Goal: Task Accomplishment & Management: Use online tool/utility

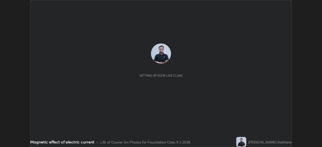
scroll to position [147, 322]
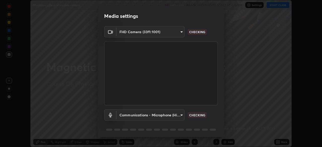
type input "f998bc4046c61b158ae604da705546672abda0c1808058386527230685057052"
type input "communications"
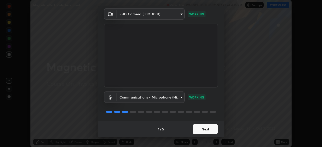
click at [198, 129] on button "Next" at bounding box center [205, 129] width 25 height 10
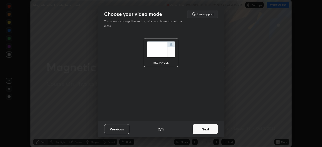
click at [205, 132] on button "Next" at bounding box center [205, 129] width 25 height 10
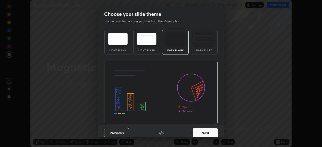
click at [201, 46] on div "Dark Ruled" at bounding box center [204, 42] width 27 height 25
click at [202, 132] on button "Next" at bounding box center [205, 133] width 25 height 10
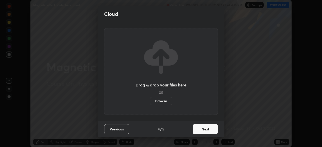
click at [203, 128] on button "Next" at bounding box center [205, 129] width 25 height 10
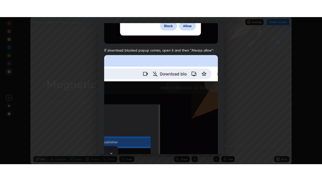
scroll to position [120, 0]
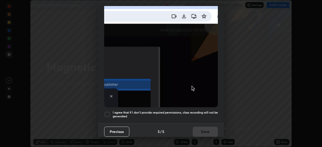
click at [155, 111] on h5 "I agree that if I don't provide required permissions, class recording will not …" at bounding box center [165, 115] width 105 height 8
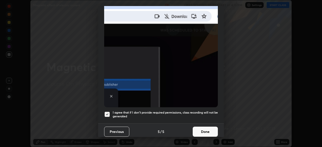
click at [204, 129] on button "Done" at bounding box center [205, 132] width 25 height 10
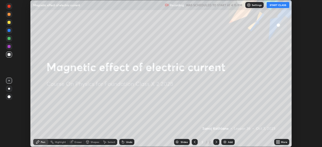
click at [281, 143] on div "More" at bounding box center [284, 142] width 6 height 3
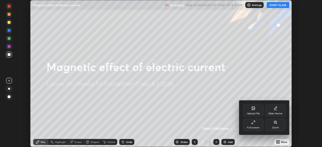
click at [251, 114] on div "Upload File" at bounding box center [253, 113] width 13 height 3
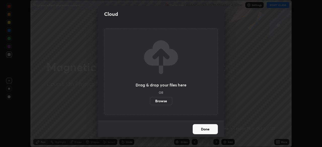
click at [161, 101] on label "Browse" at bounding box center [161, 101] width 22 height 8
click at [150, 101] on input "Browse" at bounding box center [150, 101] width 0 height 8
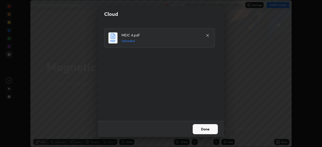
click at [202, 128] on button "Done" at bounding box center [205, 129] width 25 height 10
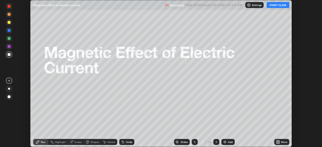
click at [285, 142] on div "More" at bounding box center [284, 142] width 6 height 3
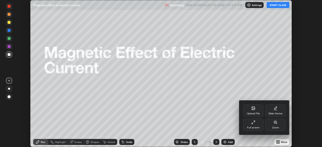
click at [254, 125] on div "Full screen" at bounding box center [253, 125] width 20 height 12
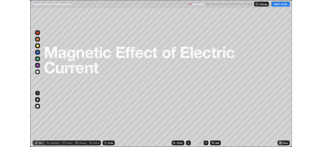
scroll to position [181, 322]
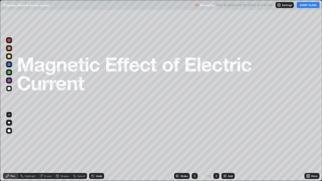
click at [216, 147] on icon at bounding box center [216, 176] width 4 height 4
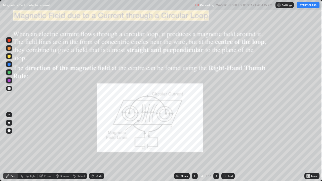
click at [306, 6] on button "START CLASS" at bounding box center [308, 5] width 23 height 6
click at [216, 147] on icon at bounding box center [216, 176] width 4 height 4
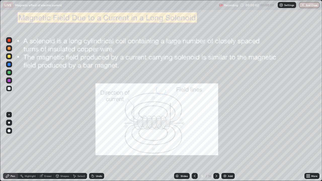
click at [216, 147] on icon at bounding box center [216, 176] width 4 height 4
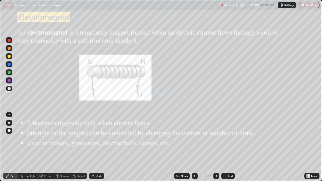
click at [216, 147] on icon at bounding box center [216, 176] width 4 height 4
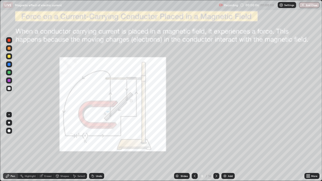
click at [215, 147] on icon at bounding box center [216, 176] width 2 height 3
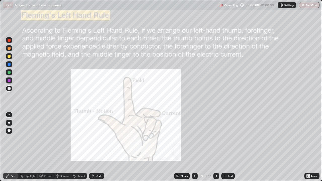
click at [215, 147] on icon at bounding box center [216, 176] width 4 height 4
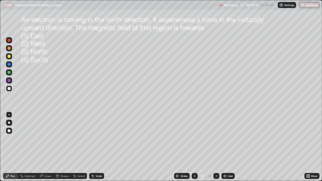
click at [218, 147] on div at bounding box center [216, 176] width 6 height 6
click at [216, 147] on icon at bounding box center [216, 176] width 4 height 4
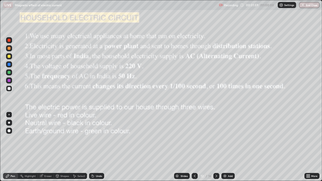
click at [227, 147] on div "Add" at bounding box center [227, 176] width 13 height 6
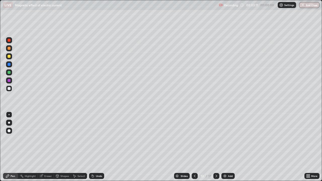
click at [194, 147] on icon at bounding box center [195, 176] width 2 height 3
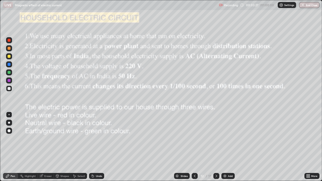
click at [9, 48] on div at bounding box center [9, 48] width 3 height 3
click at [79, 147] on div "Select" at bounding box center [79, 176] width 16 height 6
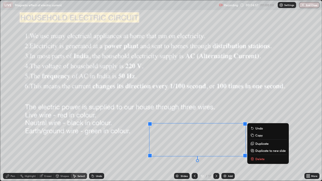
click at [253, 147] on icon at bounding box center [253, 159] width 0 height 1
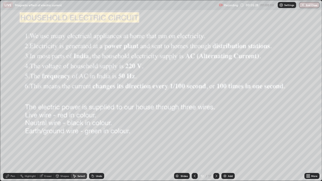
click at [11, 147] on div "Pen" at bounding box center [13, 176] width 5 height 3
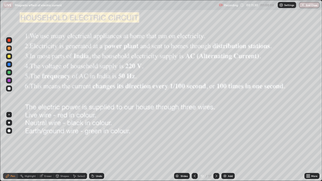
click at [216, 147] on icon at bounding box center [216, 176] width 4 height 4
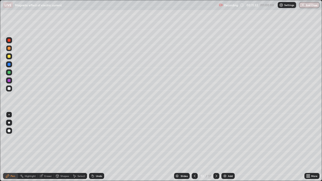
click at [213, 147] on div at bounding box center [216, 176] width 6 height 6
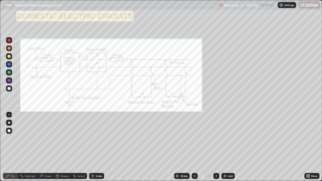
click at [9, 122] on div at bounding box center [9, 123] width 2 height 2
click at [8, 71] on div at bounding box center [9, 72] width 3 height 3
click at [94, 147] on icon at bounding box center [93, 176] width 4 height 4
click at [9, 39] on div at bounding box center [9, 40] width 3 height 3
click at [218, 147] on div at bounding box center [216, 176] width 6 height 6
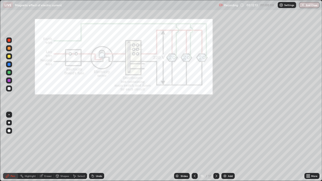
click at [216, 147] on icon at bounding box center [216, 176] width 4 height 4
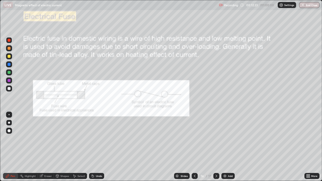
click at [95, 147] on div "Undo" at bounding box center [96, 176] width 15 height 6
click at [8, 72] on div at bounding box center [9, 72] width 3 height 3
click at [8, 65] on div at bounding box center [9, 64] width 3 height 3
click at [9, 57] on div at bounding box center [9, 56] width 3 height 3
click at [9, 49] on div at bounding box center [9, 48] width 3 height 3
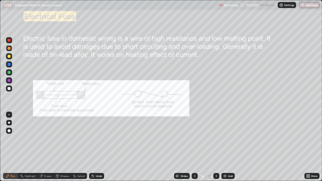
click at [195, 147] on div at bounding box center [195, 176] width 6 height 10
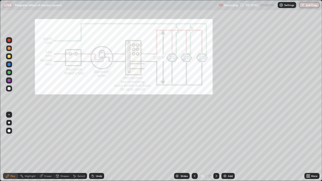
click at [195, 147] on icon at bounding box center [195, 176] width 4 height 4
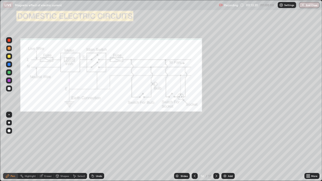
click at [9, 48] on div at bounding box center [9, 48] width 3 height 3
click at [9, 41] on div at bounding box center [9, 40] width 3 height 3
click at [9, 123] on div at bounding box center [9, 123] width 2 height 2
click at [9, 72] on div at bounding box center [9, 72] width 3 height 3
click at [10, 41] on div at bounding box center [9, 40] width 3 height 3
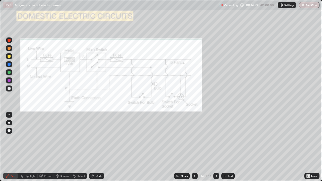
click at [98, 147] on div "Undo" at bounding box center [99, 176] width 6 height 3
click at [7, 81] on div at bounding box center [9, 80] width 6 height 6
click at [7, 80] on div at bounding box center [9, 80] width 6 height 6
click at [10, 65] on div at bounding box center [9, 64] width 3 height 3
click at [9, 65] on div at bounding box center [9, 64] width 3 height 3
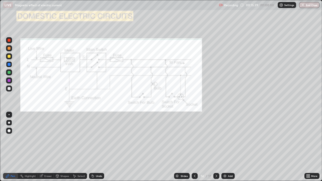
click at [8, 64] on div at bounding box center [9, 64] width 3 height 3
click at [96, 147] on div "Undo" at bounding box center [99, 176] width 6 height 3
click at [9, 40] on div at bounding box center [9, 40] width 3 height 3
click at [9, 80] on div at bounding box center [9, 80] width 3 height 3
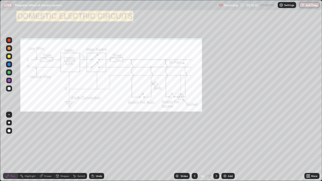
click at [94, 147] on icon at bounding box center [93, 176] width 4 height 4
click at [10, 88] on div at bounding box center [9, 88] width 3 height 3
click at [100, 147] on div "Undo" at bounding box center [99, 176] width 6 height 3
click at [98, 147] on div "Undo" at bounding box center [99, 176] width 6 height 3
click at [98, 147] on div "Undo" at bounding box center [96, 176] width 15 height 6
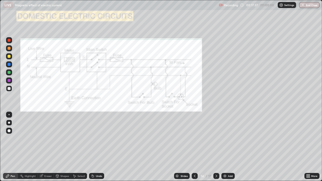
click at [97, 147] on div "Undo" at bounding box center [96, 176] width 15 height 6
click at [98, 147] on div "Undo" at bounding box center [96, 176] width 15 height 6
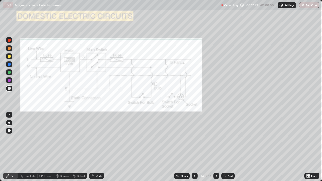
click at [98, 147] on div "Undo" at bounding box center [96, 176] width 15 height 6
click at [63, 147] on div "Shapes" at bounding box center [64, 176] width 9 height 3
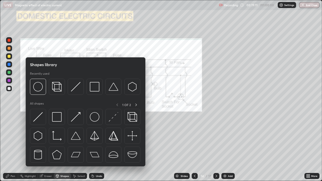
click at [78, 147] on div "Select" at bounding box center [81, 176] width 8 height 3
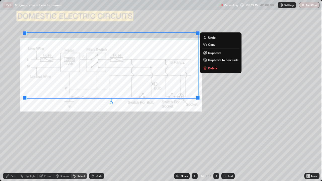
click at [211, 68] on p "Delete" at bounding box center [212, 68] width 9 height 4
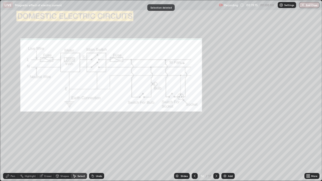
click at [228, 94] on div "0 ° Undo Copy Duplicate Duplicate to new slide Delete" at bounding box center [160, 90] width 321 height 180
click at [216, 147] on icon at bounding box center [216, 176] width 4 height 4
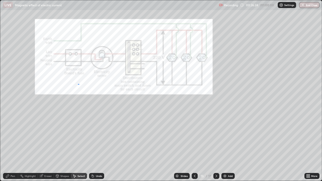
click at [79, 84] on div "0 ° Undo Copy Duplicate Duplicate to new slide Delete" at bounding box center [160, 90] width 321 height 180
click at [155, 64] on div "0 ° Undo Copy Duplicate Duplicate to new slide Delete" at bounding box center [160, 90] width 321 height 180
click at [197, 147] on div at bounding box center [195, 176] width 6 height 6
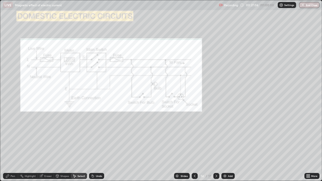
click at [216, 147] on icon at bounding box center [216, 176] width 4 height 4
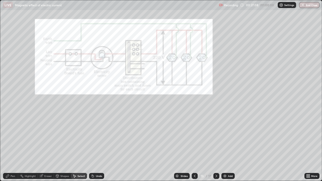
click at [209, 141] on div "0 ° Undo Copy Duplicate Duplicate to new slide Delete" at bounding box center [160, 90] width 321 height 180
click at [216, 147] on icon at bounding box center [216, 176] width 2 height 3
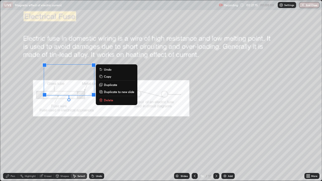
click at [106, 100] on p "Delete" at bounding box center [108, 100] width 9 height 4
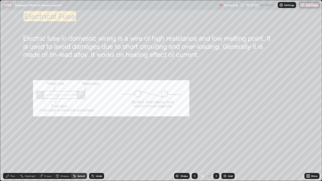
click at [11, 147] on div "Pen" at bounding box center [10, 176] width 15 height 6
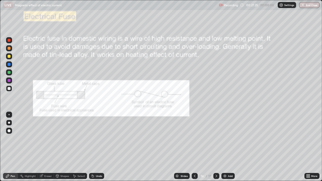
click at [9, 81] on div at bounding box center [9, 80] width 3 height 3
click at [8, 86] on div at bounding box center [9, 88] width 6 height 6
click at [9, 88] on div at bounding box center [9, 88] width 3 height 3
click at [9, 49] on div at bounding box center [9, 48] width 3 height 3
click at [9, 71] on div at bounding box center [9, 72] width 3 height 3
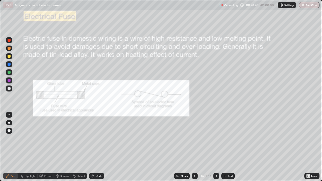
click at [10, 72] on div at bounding box center [9, 72] width 3 height 3
click at [80, 147] on div "Select" at bounding box center [81, 176] width 8 height 3
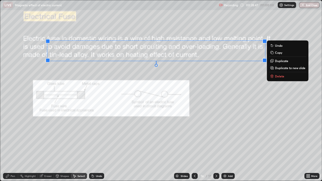
click at [275, 76] on p "Delete" at bounding box center [279, 76] width 9 height 4
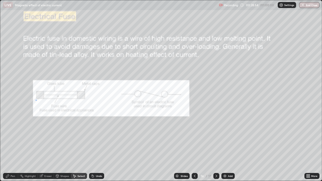
click at [36, 101] on div "0 ° Undo Copy Duplicate Duplicate to new slide Delete" at bounding box center [160, 90] width 321 height 180
click at [8, 147] on icon at bounding box center [7, 175] width 3 height 3
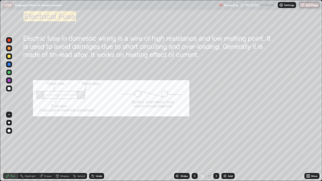
click at [216, 147] on icon at bounding box center [216, 176] width 4 height 4
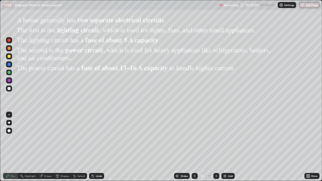
click at [10, 40] on div at bounding box center [9, 40] width 3 height 3
click at [224, 147] on img at bounding box center [225, 176] width 4 height 4
click at [227, 147] on div "Add" at bounding box center [227, 176] width 13 height 6
click at [8, 87] on div at bounding box center [9, 88] width 6 height 6
click at [9, 89] on div at bounding box center [9, 88] width 3 height 3
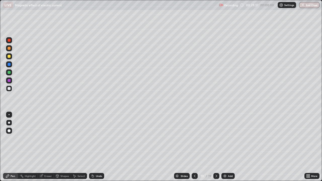
click at [80, 147] on div "Select" at bounding box center [79, 176] width 16 height 6
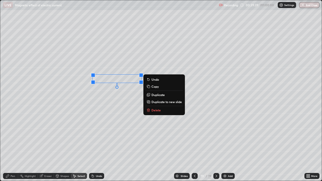
click at [157, 110] on p "Delete" at bounding box center [155, 110] width 9 height 4
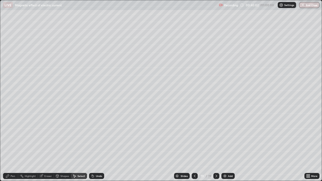
click at [227, 147] on div "Add" at bounding box center [227, 176] width 13 height 6
click at [192, 147] on icon at bounding box center [194, 176] width 4 height 4
click at [11, 147] on div "Pen" at bounding box center [13, 176] width 5 height 3
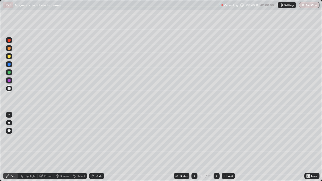
click at [9, 123] on div at bounding box center [9, 123] width 2 height 2
click at [99, 147] on div "Undo" at bounding box center [99, 176] width 6 height 3
click at [98, 147] on div "Undo" at bounding box center [99, 176] width 6 height 3
click at [9, 56] on div at bounding box center [9, 56] width 3 height 3
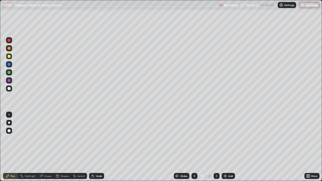
click at [10, 81] on div at bounding box center [9, 80] width 3 height 3
click at [93, 147] on icon at bounding box center [93, 176] width 4 height 4
click at [92, 147] on icon at bounding box center [93, 176] width 2 height 2
click at [92, 147] on div "Undo" at bounding box center [96, 176] width 15 height 6
click at [92, 147] on icon at bounding box center [93, 176] width 2 height 2
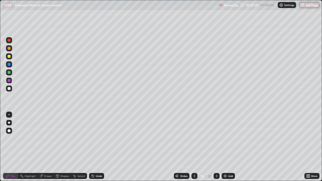
click at [79, 147] on div "Select" at bounding box center [81, 176] width 8 height 3
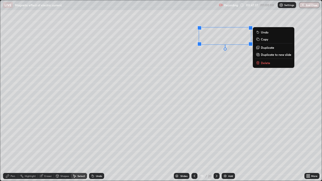
click at [263, 64] on p "Delete" at bounding box center [265, 63] width 9 height 4
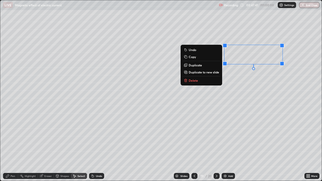
click at [194, 80] on p "Delete" at bounding box center [193, 80] width 9 height 4
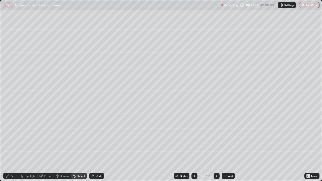
click at [10, 147] on div "Pen" at bounding box center [10, 176] width 15 height 6
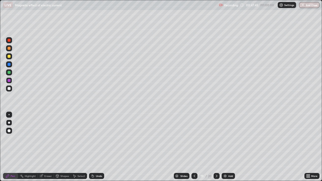
click at [9, 87] on div at bounding box center [9, 88] width 3 height 3
click at [73, 147] on div "Select" at bounding box center [79, 176] width 16 height 6
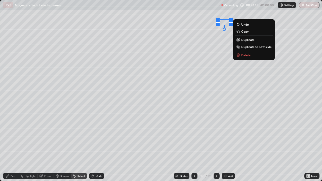
click at [244, 54] on p "Delete" at bounding box center [245, 55] width 9 height 4
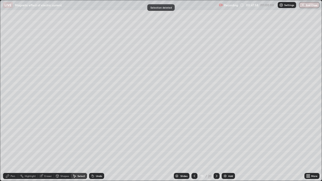
click at [246, 64] on div "0 ° Undo Copy Duplicate Duplicate to new slide Delete" at bounding box center [160, 90] width 321 height 180
click at [10, 147] on div "Pen" at bounding box center [10, 176] width 15 height 6
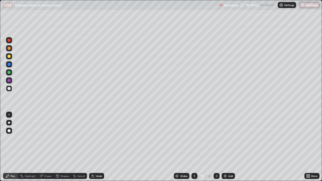
click at [8, 125] on div at bounding box center [9, 123] width 6 height 6
click at [96, 147] on div "Undo" at bounding box center [99, 176] width 6 height 3
click at [94, 147] on div "Undo" at bounding box center [96, 176] width 15 height 6
click at [309, 4] on button "End Class" at bounding box center [309, 5] width 20 height 6
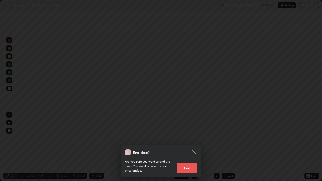
click at [186, 147] on button "End" at bounding box center [187, 168] width 20 height 10
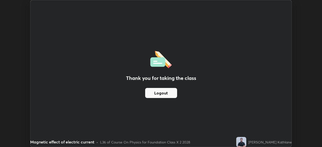
scroll to position [24991, 24816]
